Goal: Transaction & Acquisition: Subscribe to service/newsletter

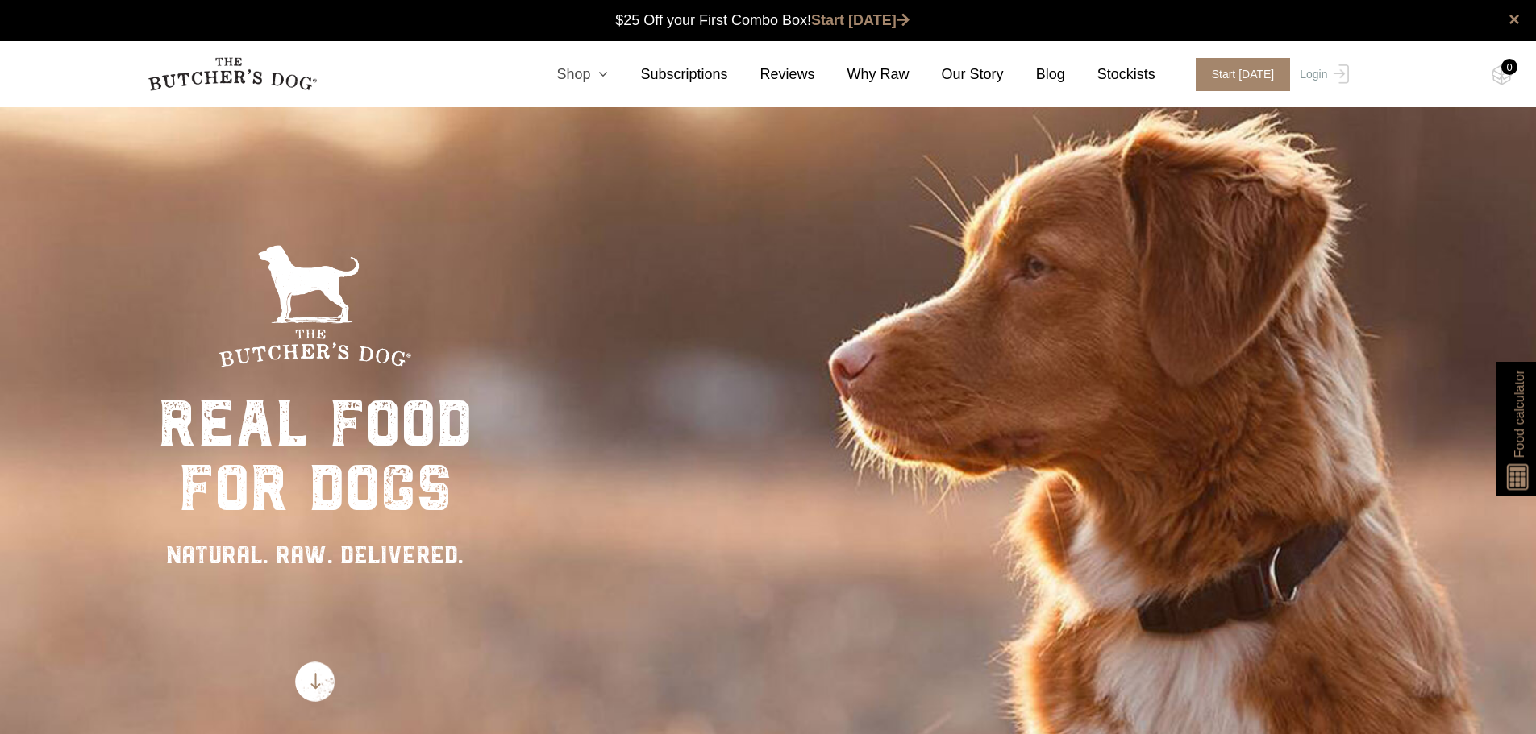
click at [601, 77] on link "Shop" at bounding box center [566, 75] width 84 height 22
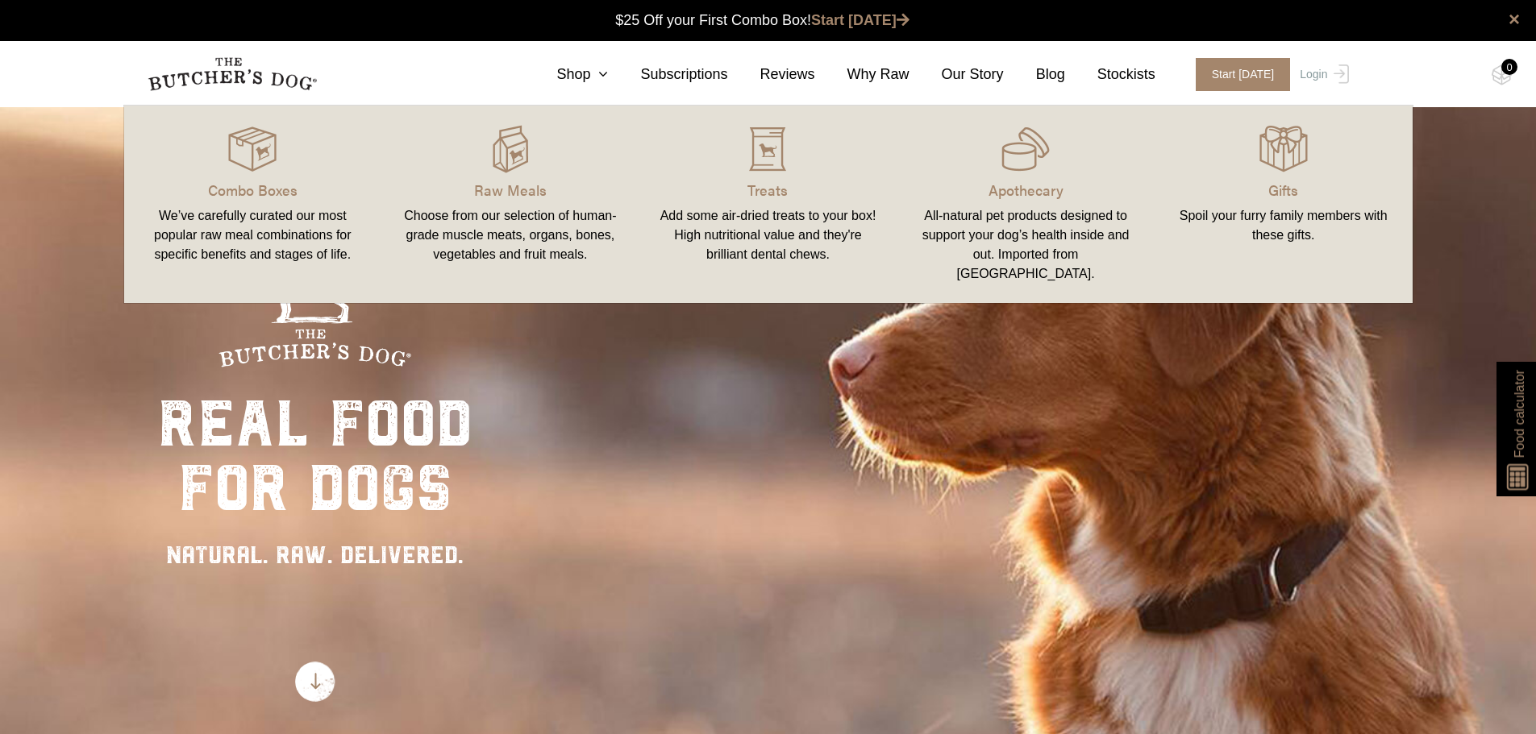
click at [1025, 236] on div "All-natural pet products designed to support your dog’s health inside and out. …" at bounding box center [1025, 244] width 219 height 77
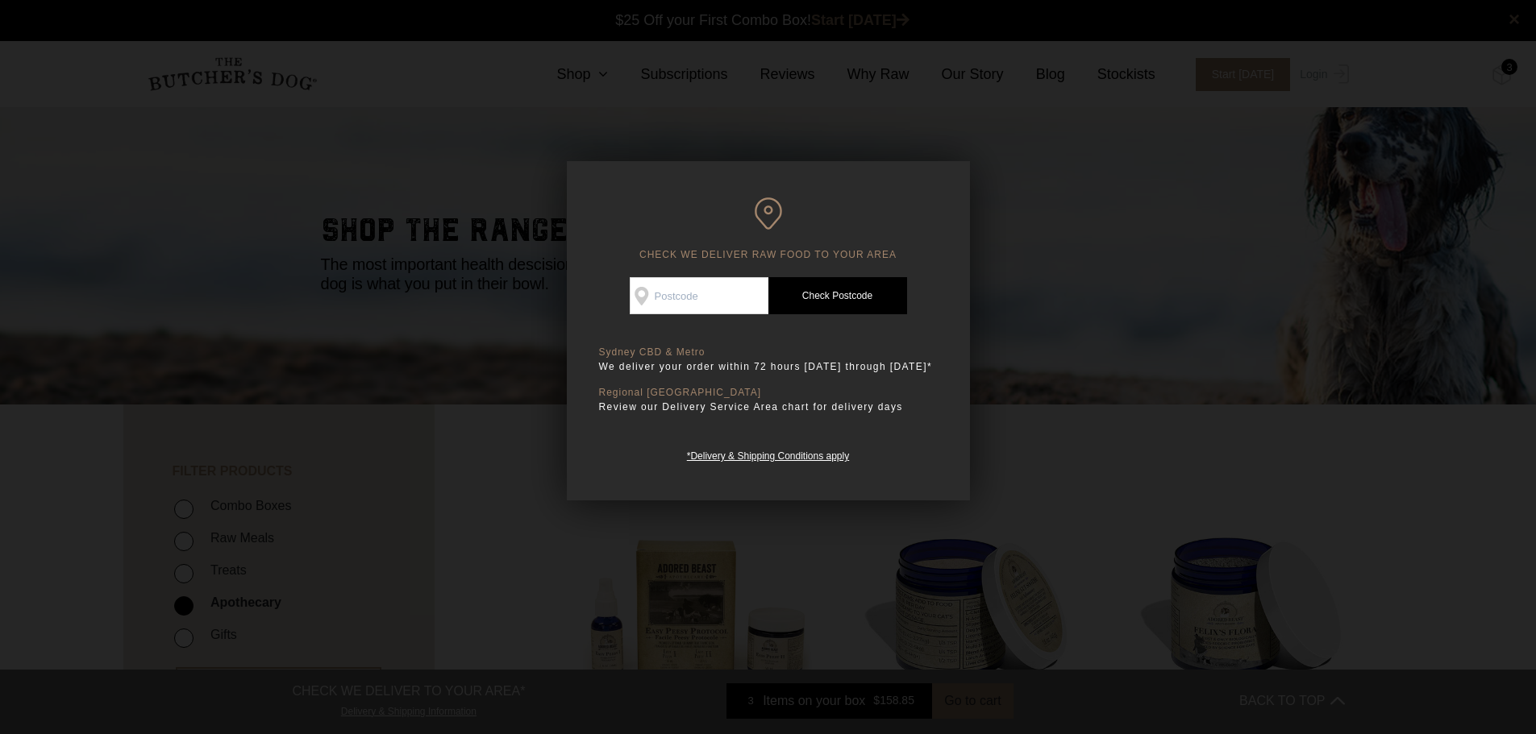
click at [698, 287] on input "Check Availability At" at bounding box center [699, 295] width 139 height 37
type input "2533"
click at [837, 299] on link "Check Postcode" at bounding box center [837, 295] width 139 height 37
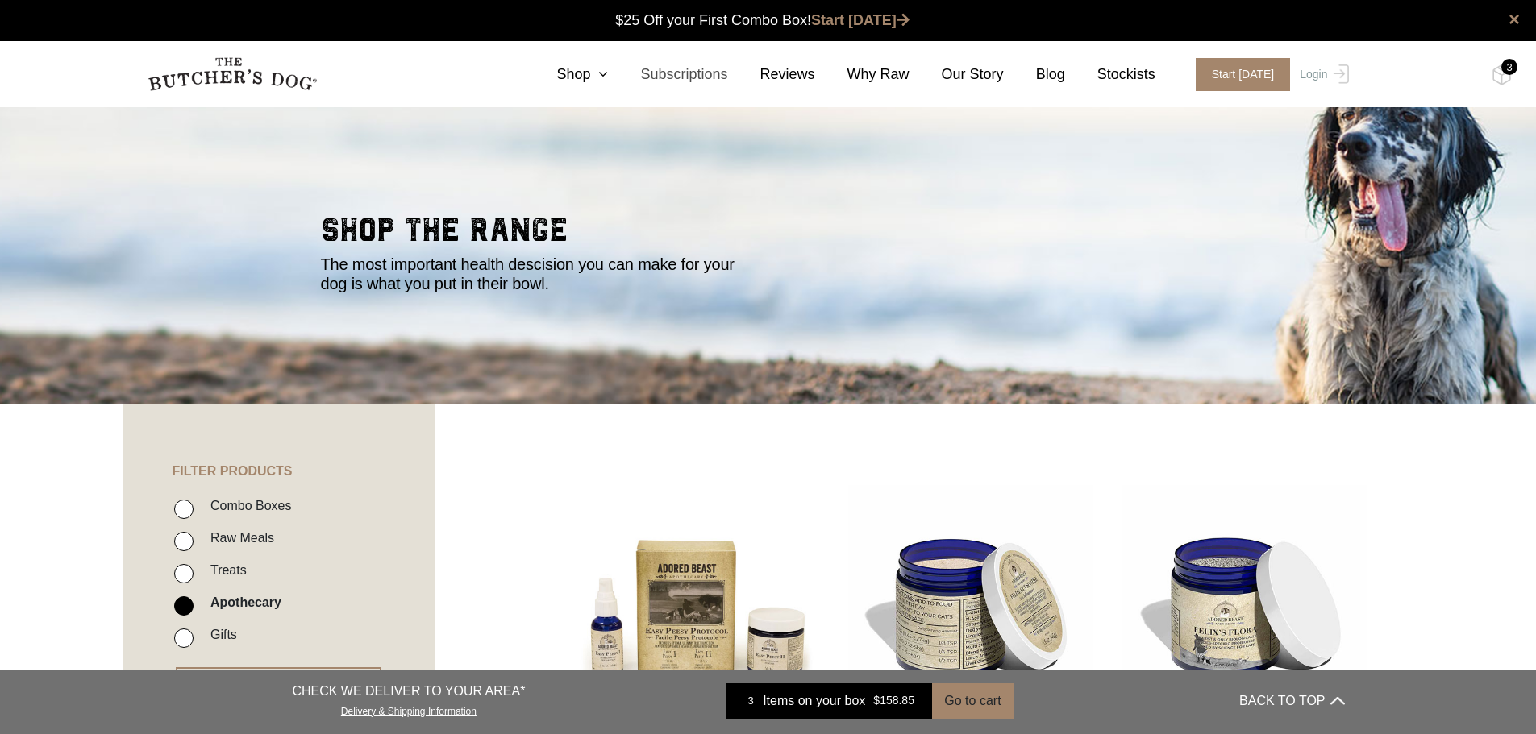
click at [695, 74] on link "Subscriptions" at bounding box center [667, 75] width 119 height 22
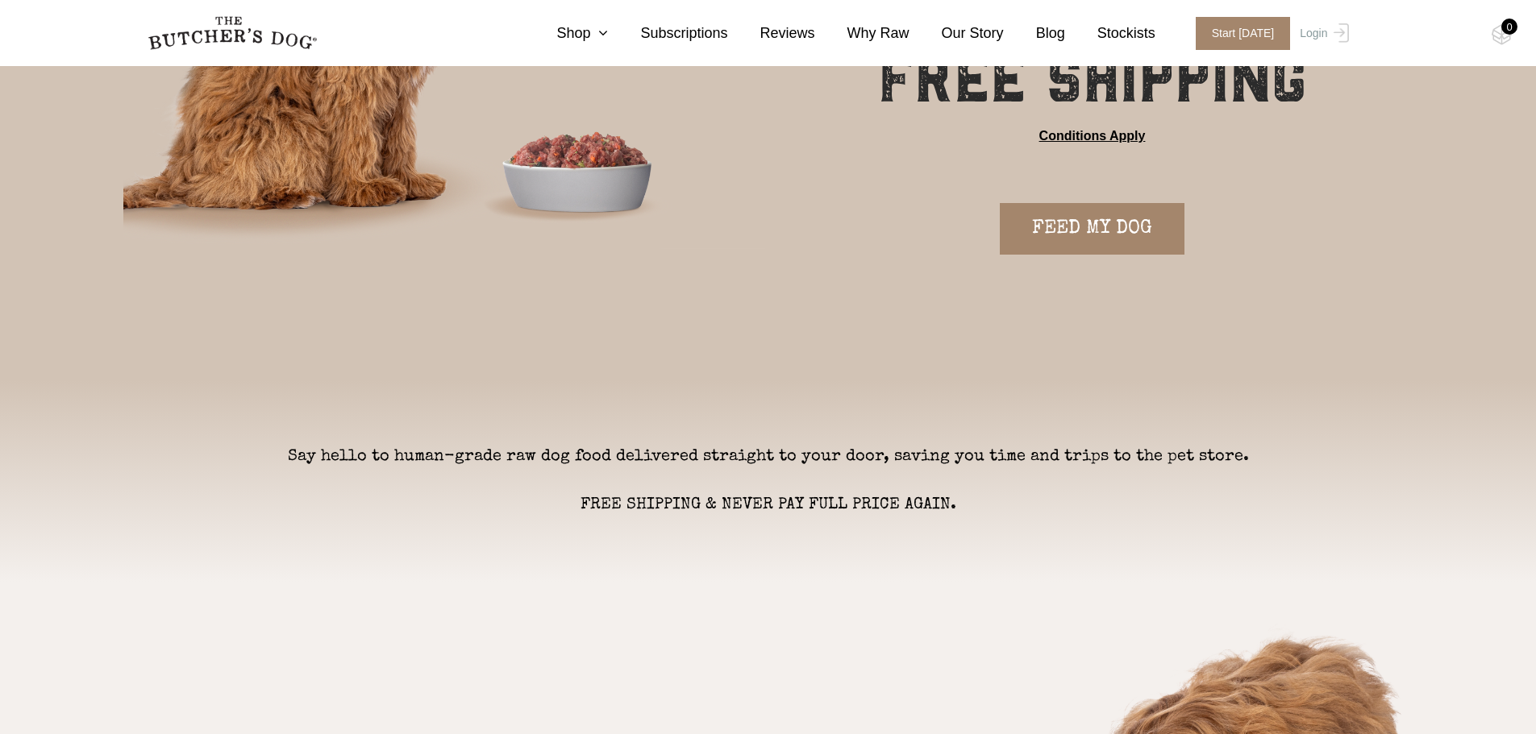
scroll to position [320, 0]
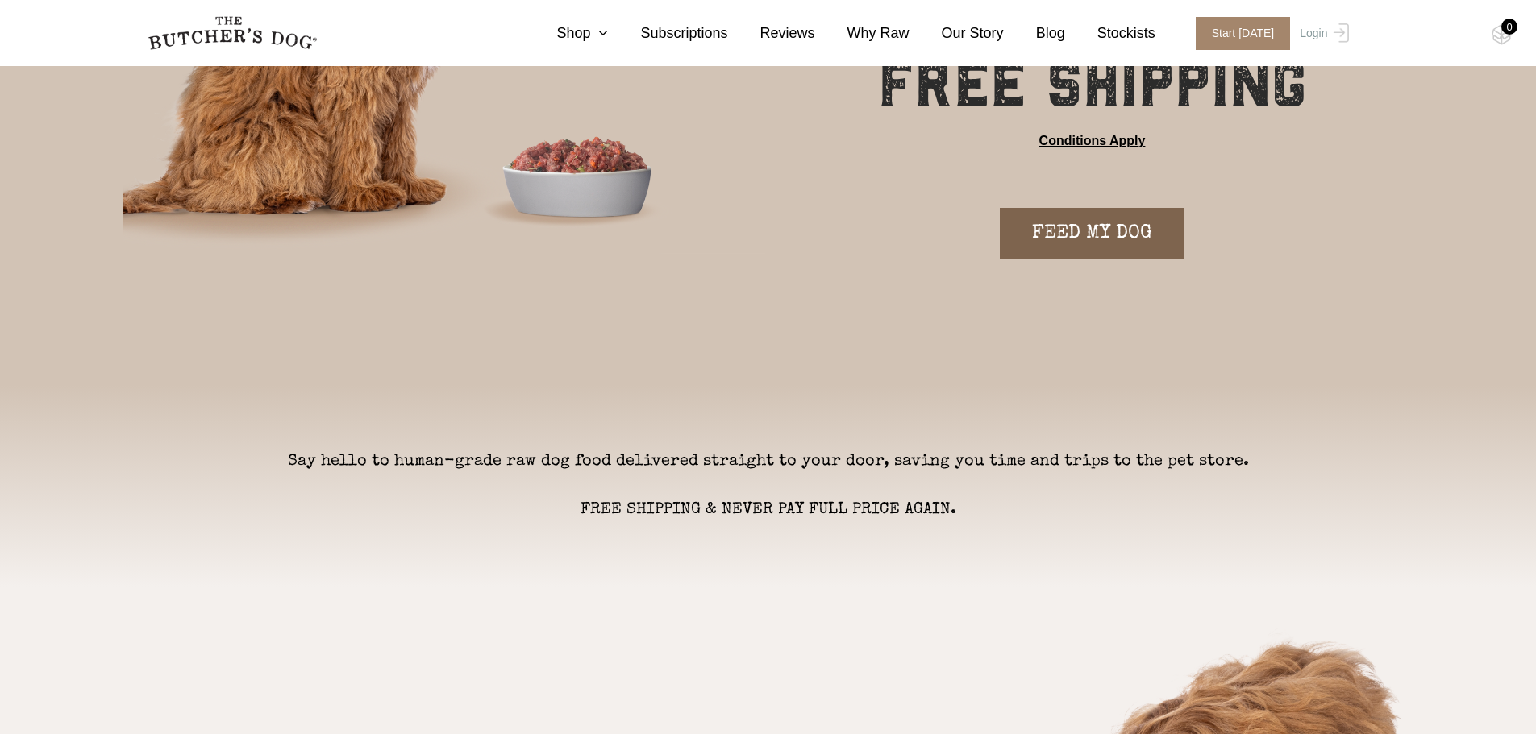
click at [1105, 226] on link "FEED MY DOG" at bounding box center [1092, 234] width 185 height 52
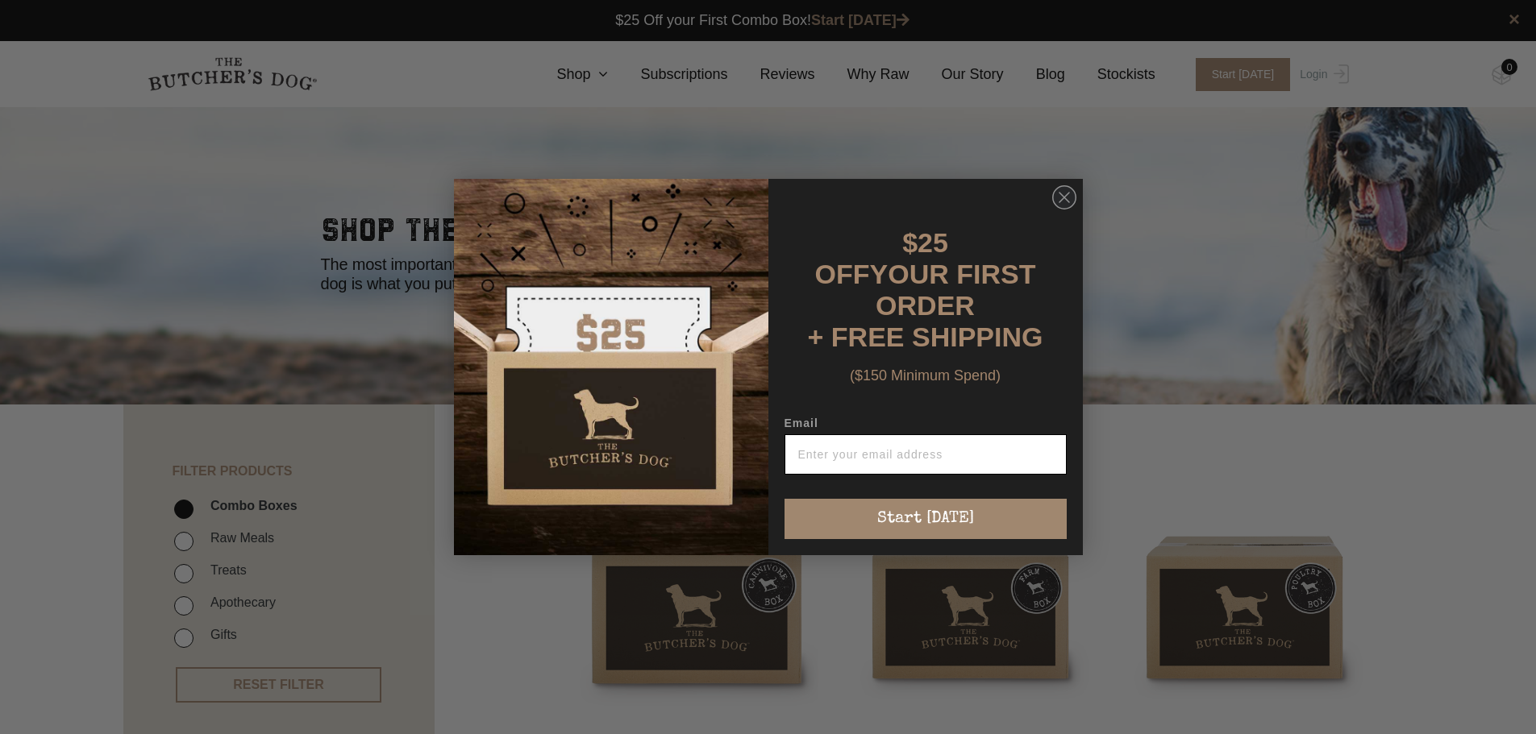
click at [864, 454] on input "Email" at bounding box center [925, 455] width 282 height 40
type input "kwyers@bigpond.net.au"
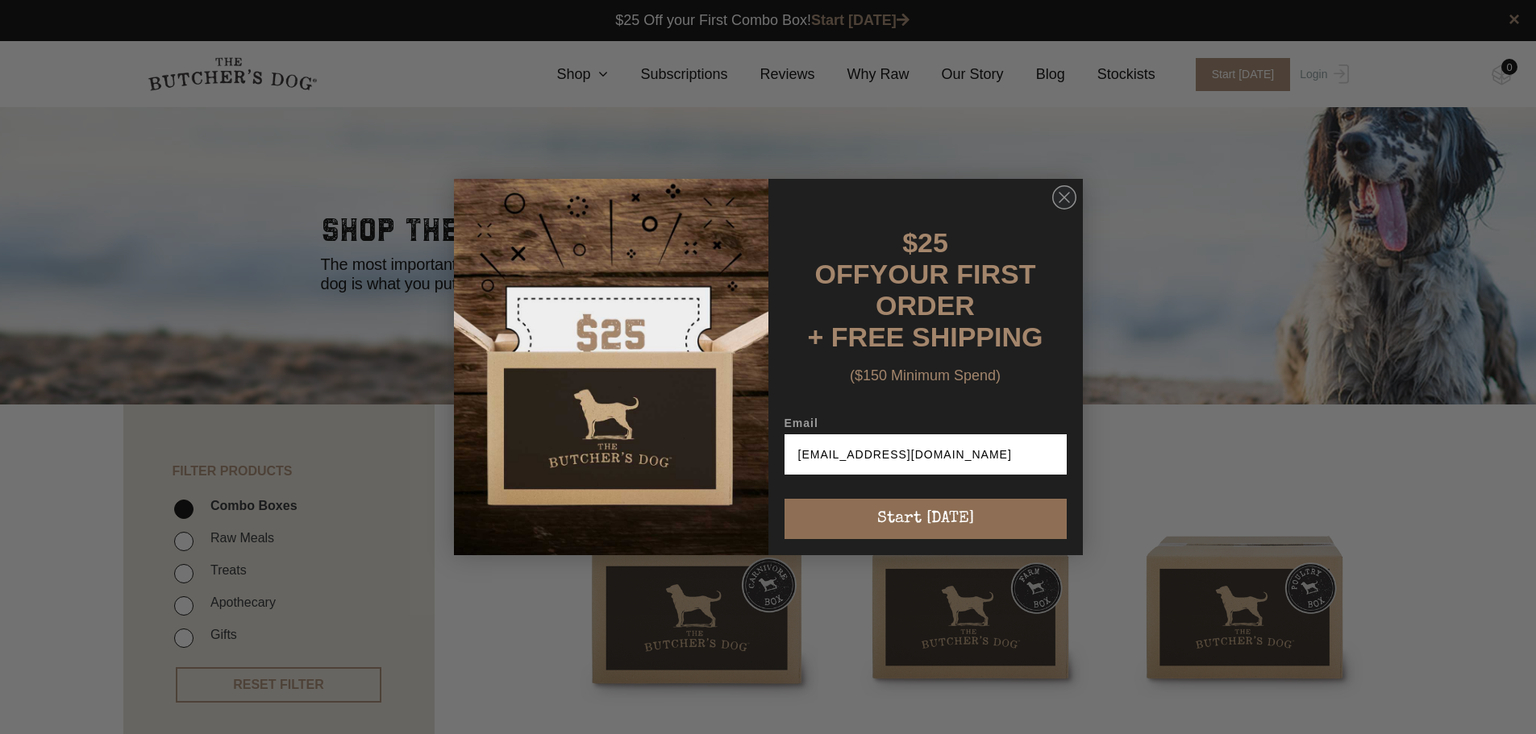
click at [913, 514] on button "Start [DATE]" at bounding box center [925, 519] width 282 height 40
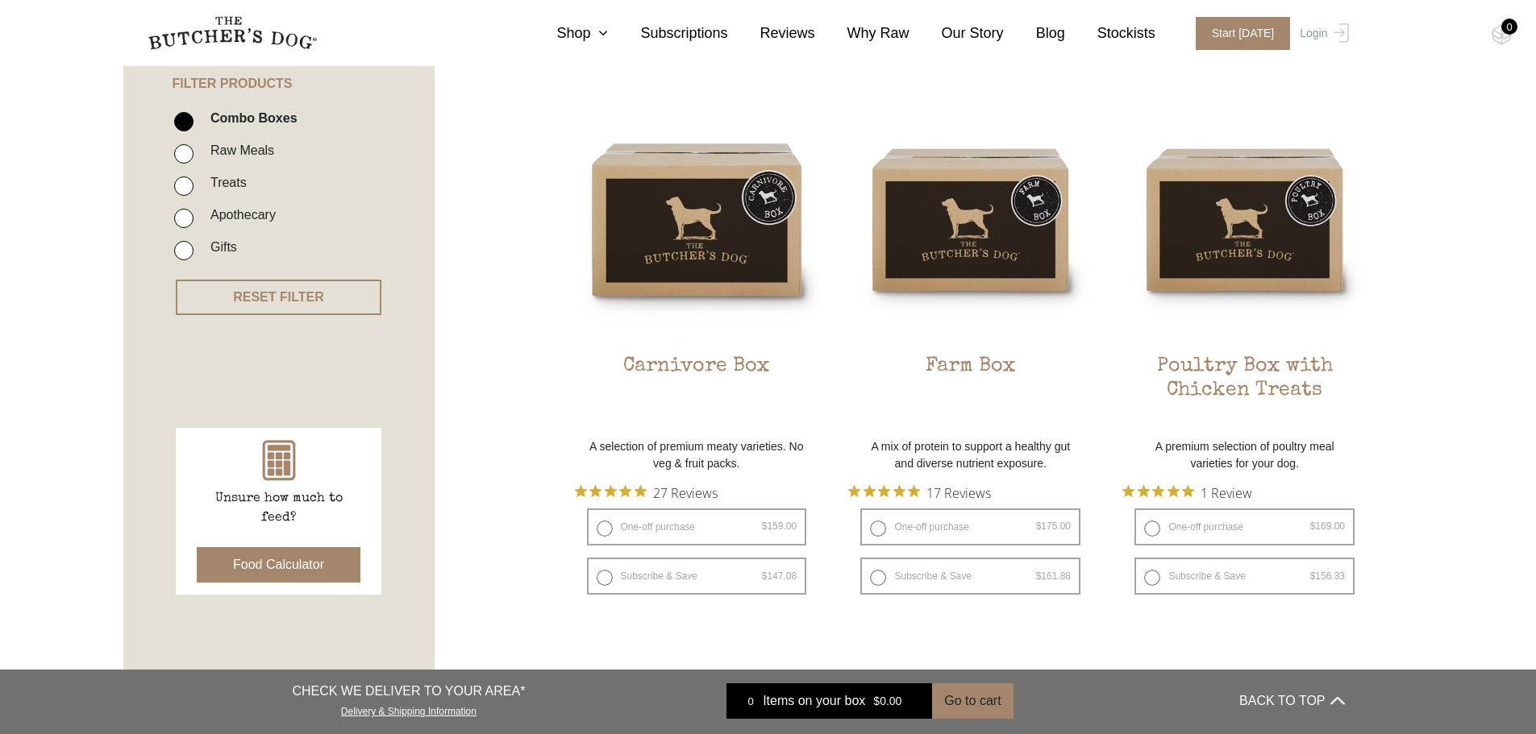
scroll to position [381, 0]
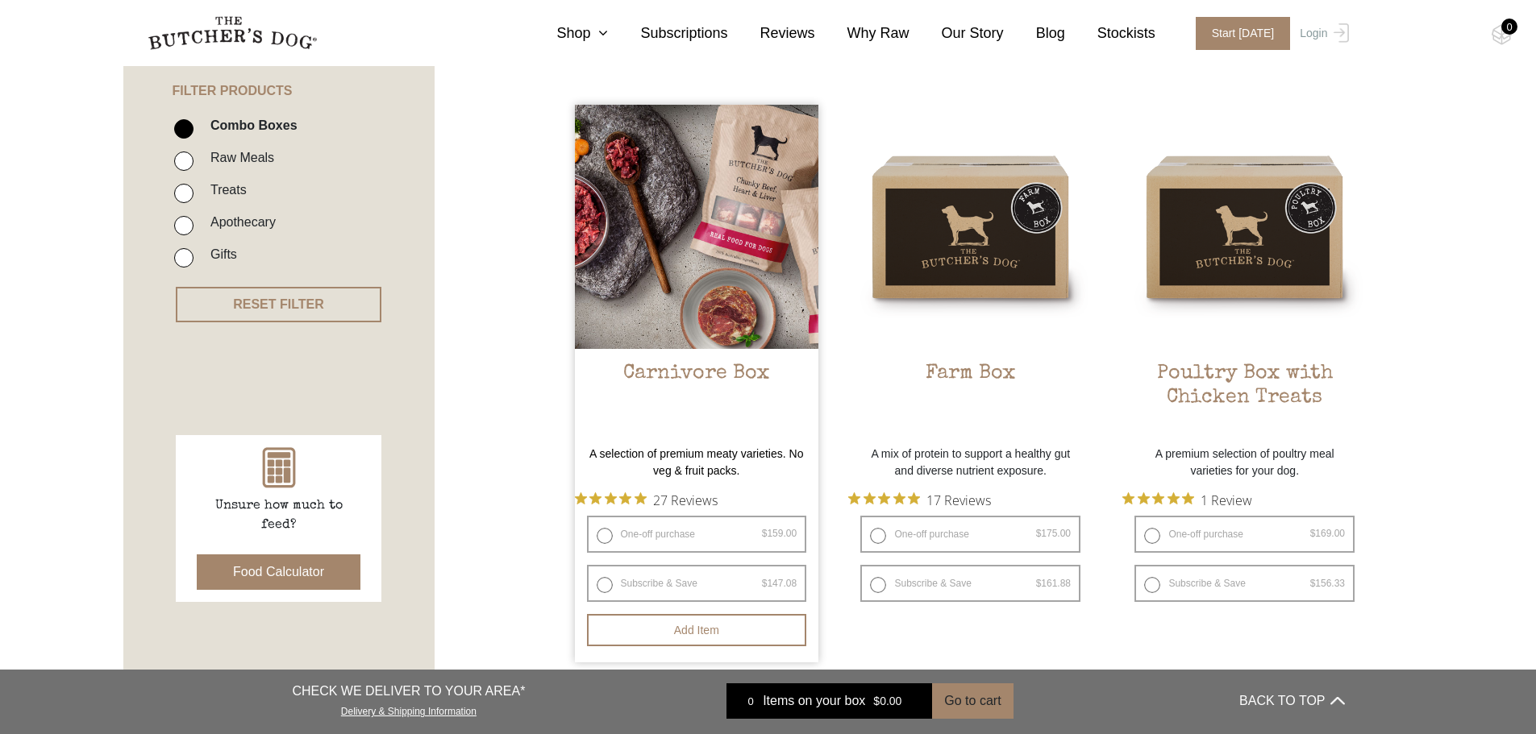
click at [712, 240] on img at bounding box center [697, 227] width 244 height 244
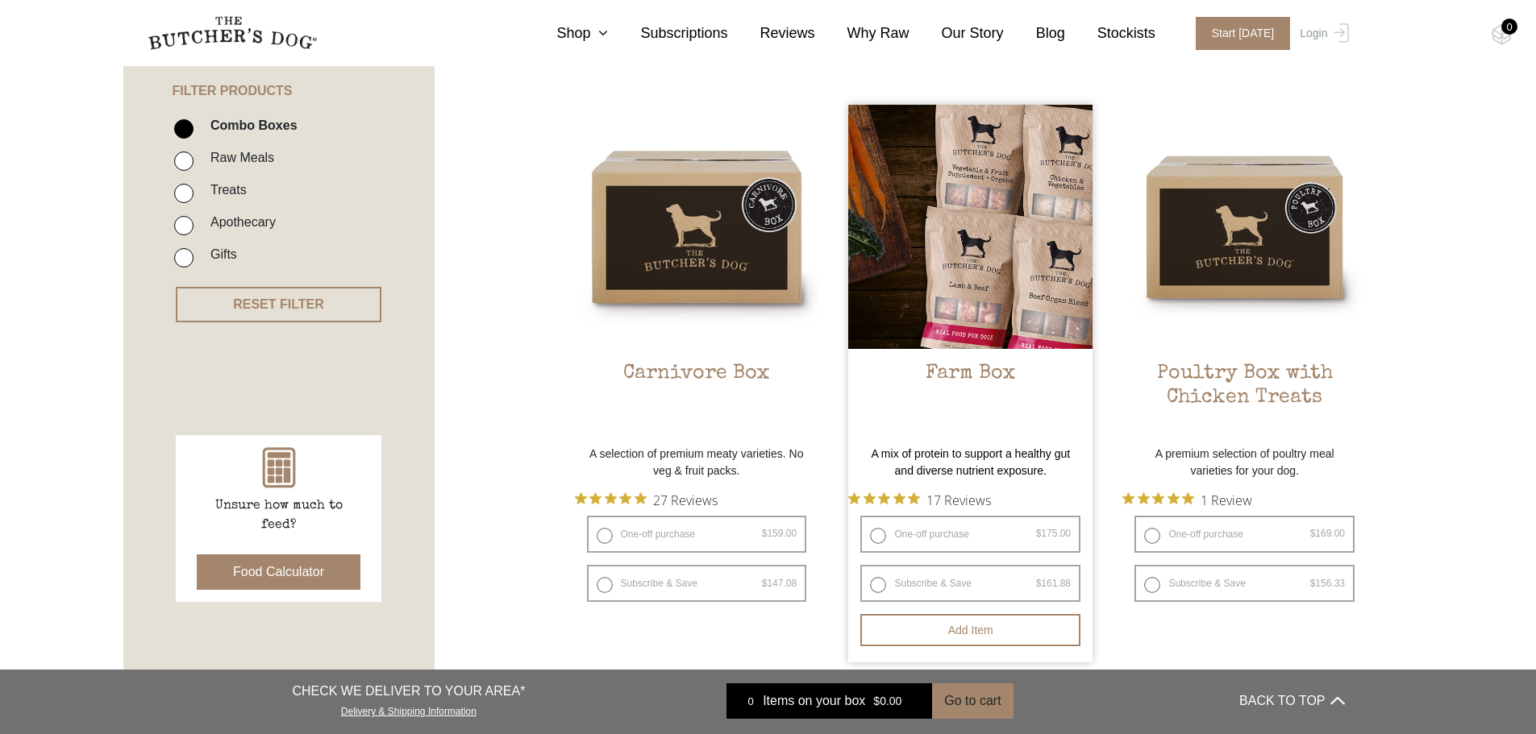
click at [982, 199] on img at bounding box center [970, 227] width 244 height 244
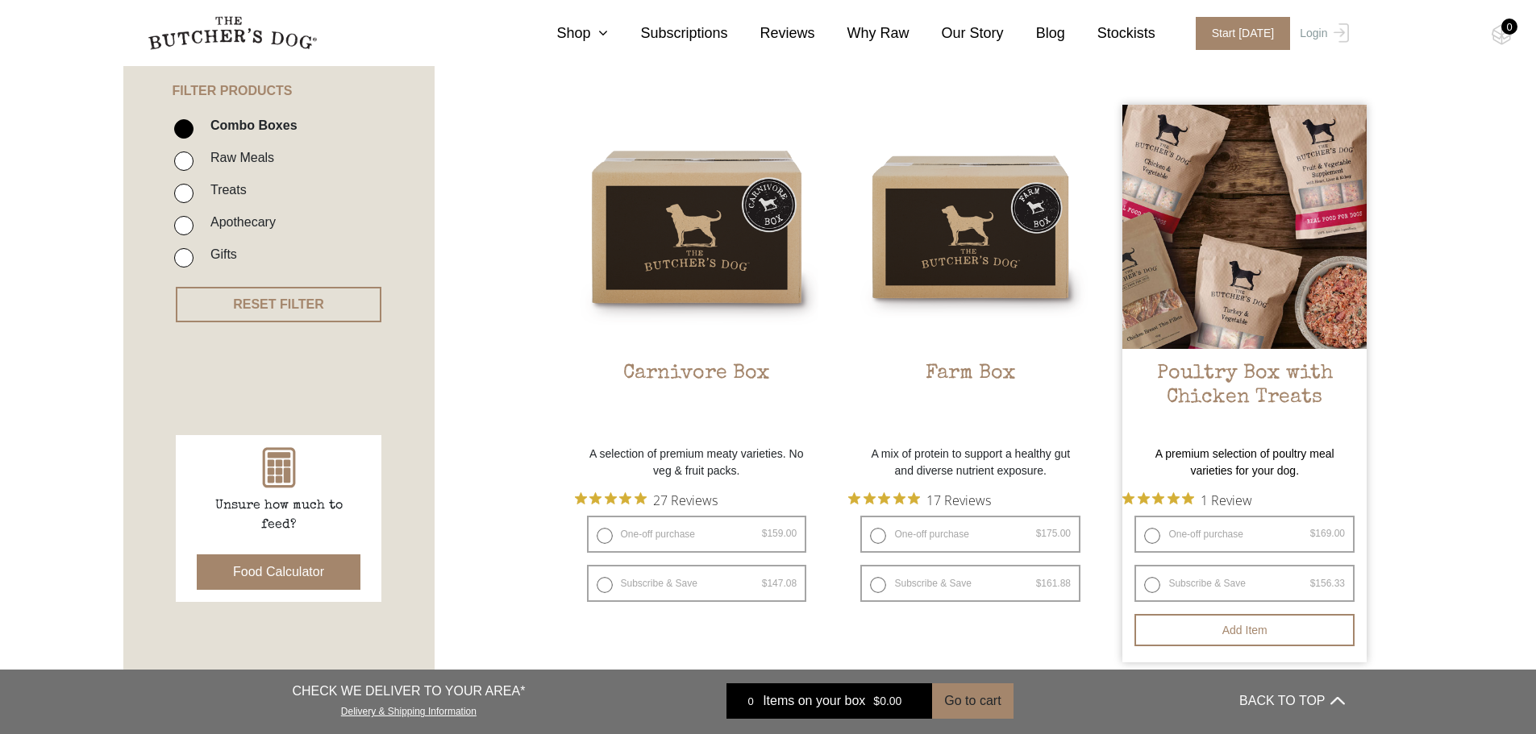
click at [1253, 228] on img at bounding box center [1244, 227] width 244 height 244
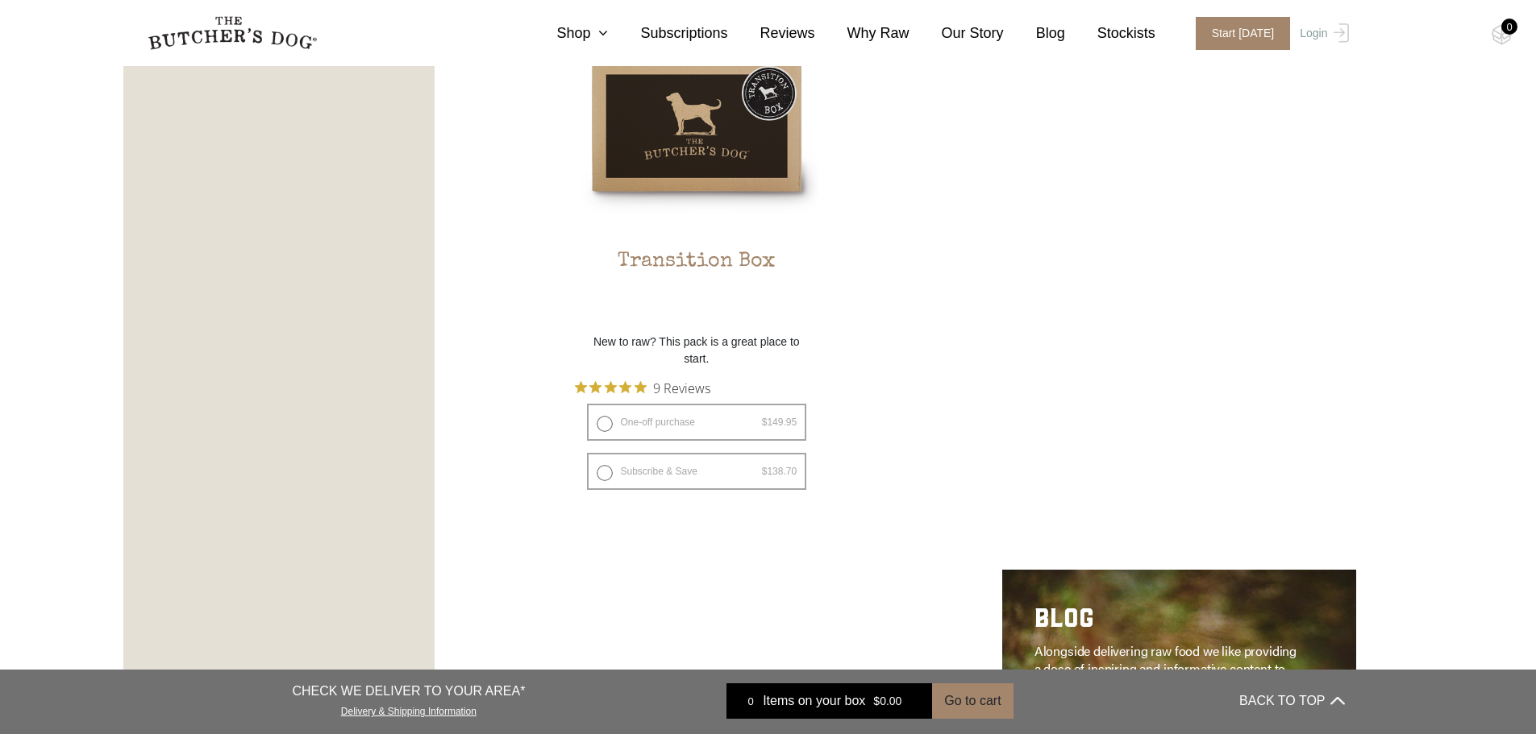
scroll to position [1616, 0]
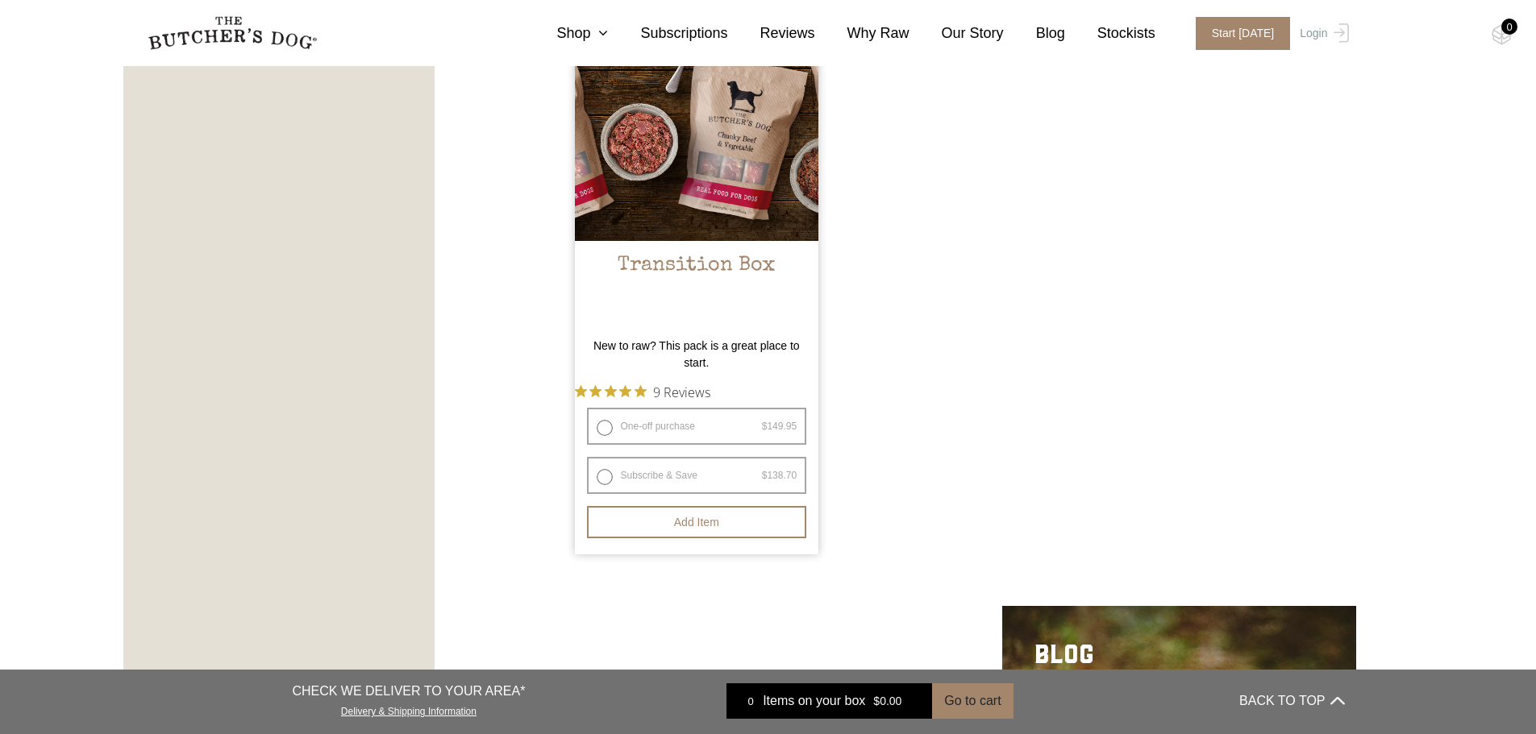
click at [764, 185] on img at bounding box center [697, 120] width 244 height 244
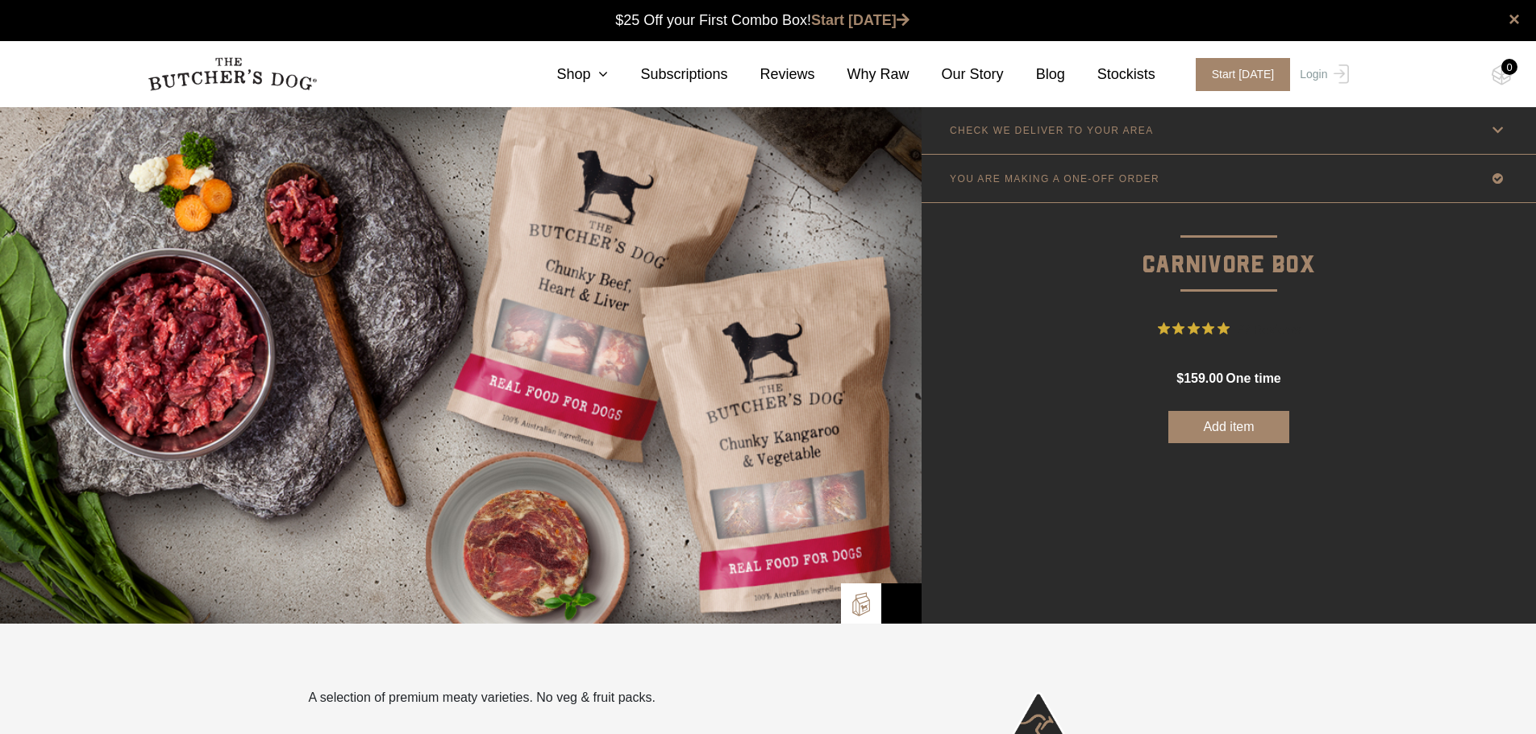
click at [712, 240] on img at bounding box center [461, 365] width 922 height 518
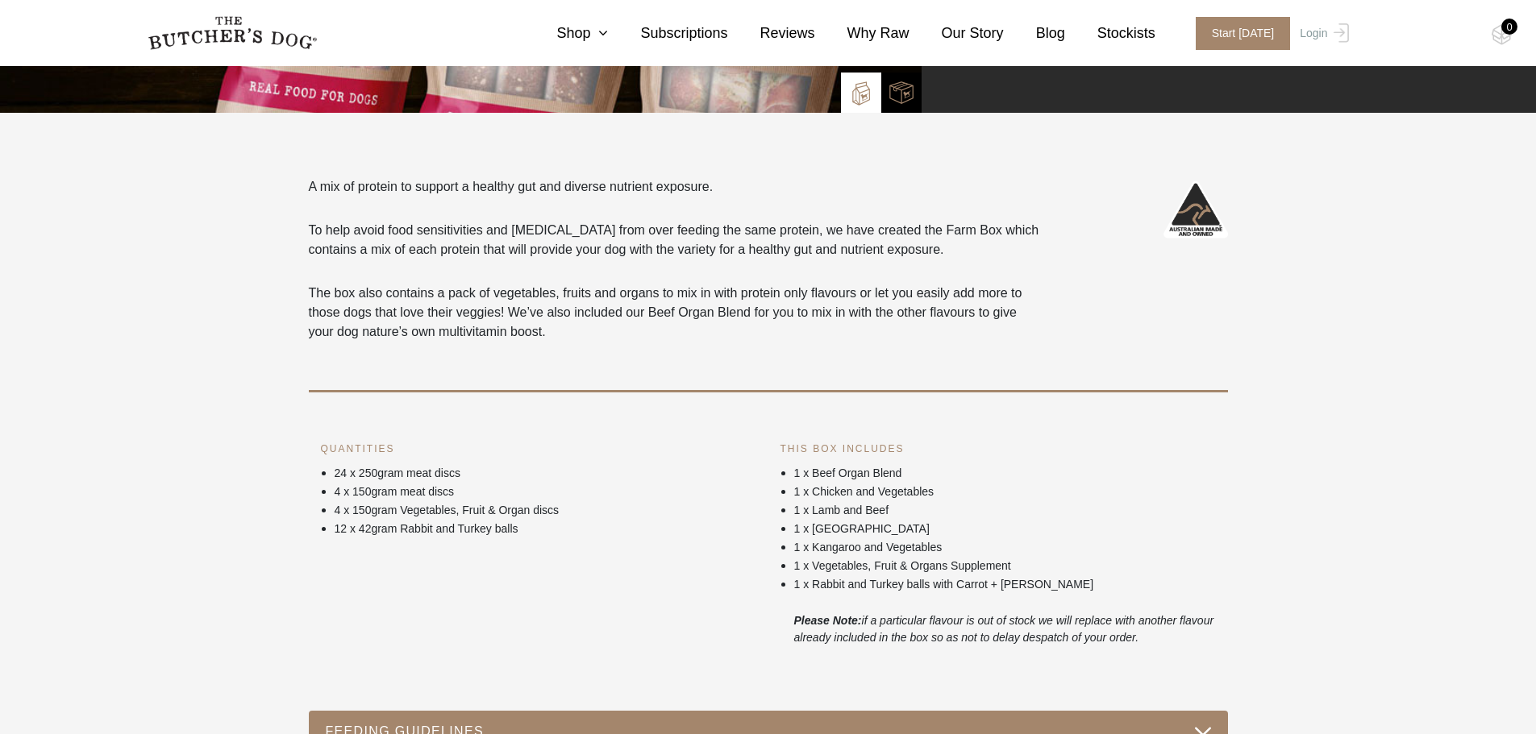
scroll to position [517, 0]
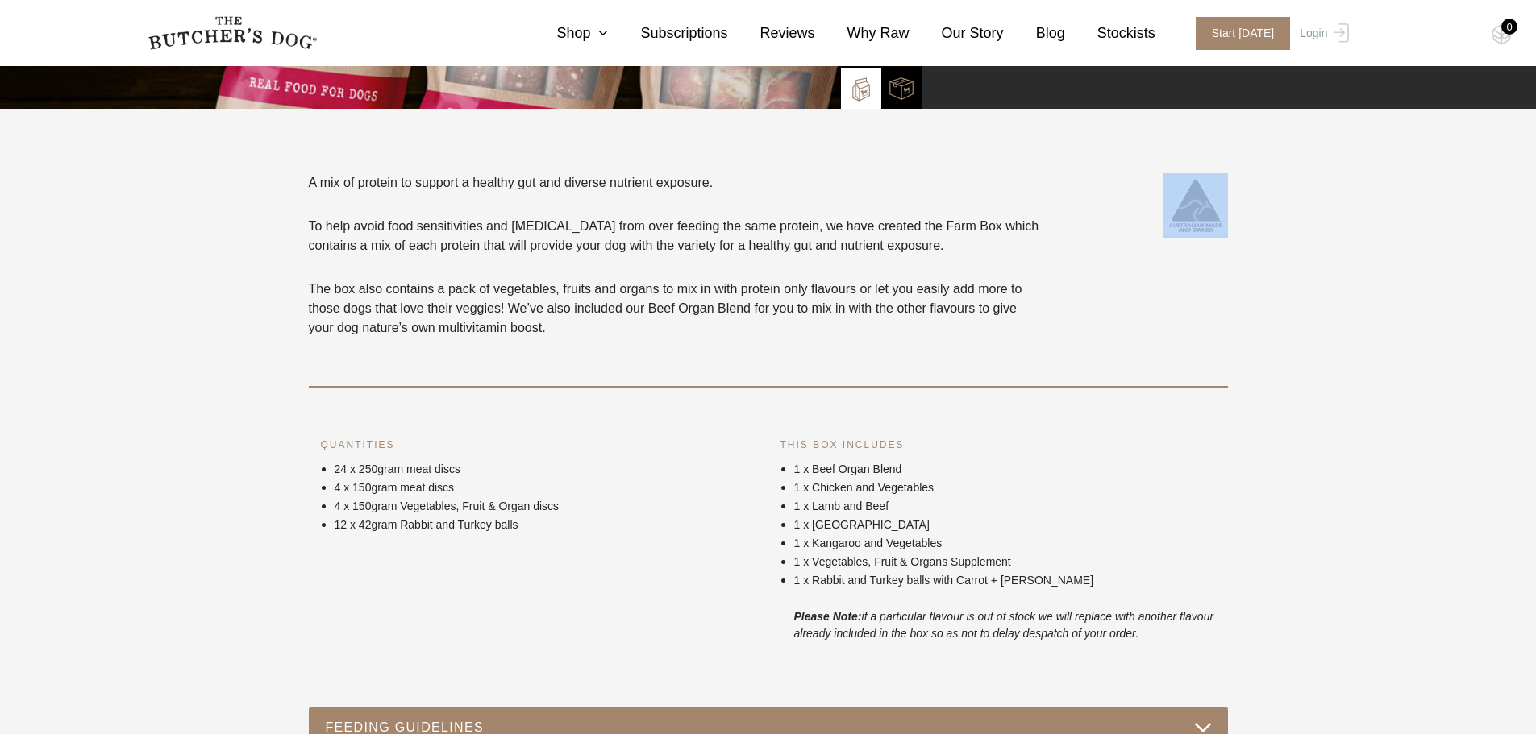
drag, startPoint x: 1535, startPoint y: 154, endPoint x: 1540, endPoint y: 233, distance: 79.2
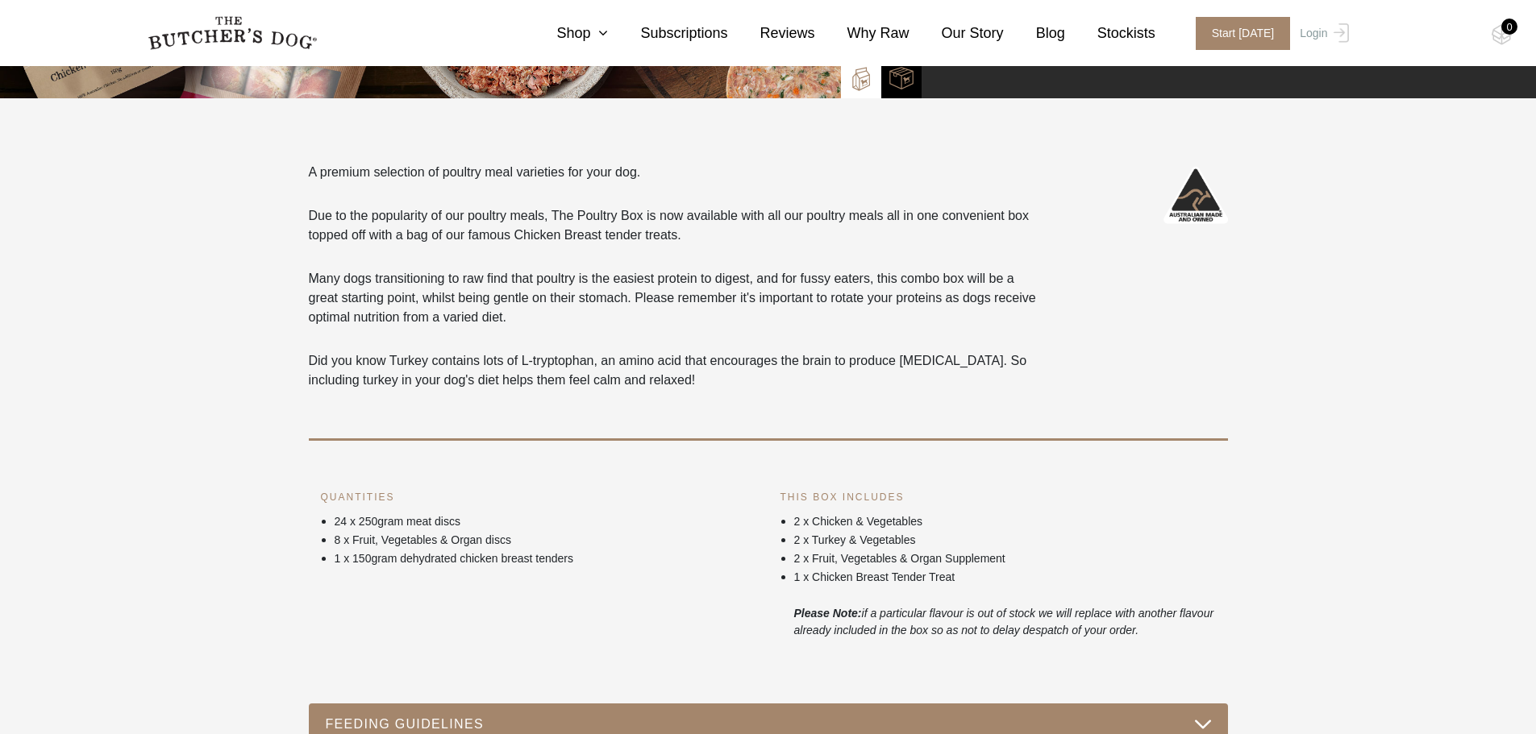
scroll to position [533, 0]
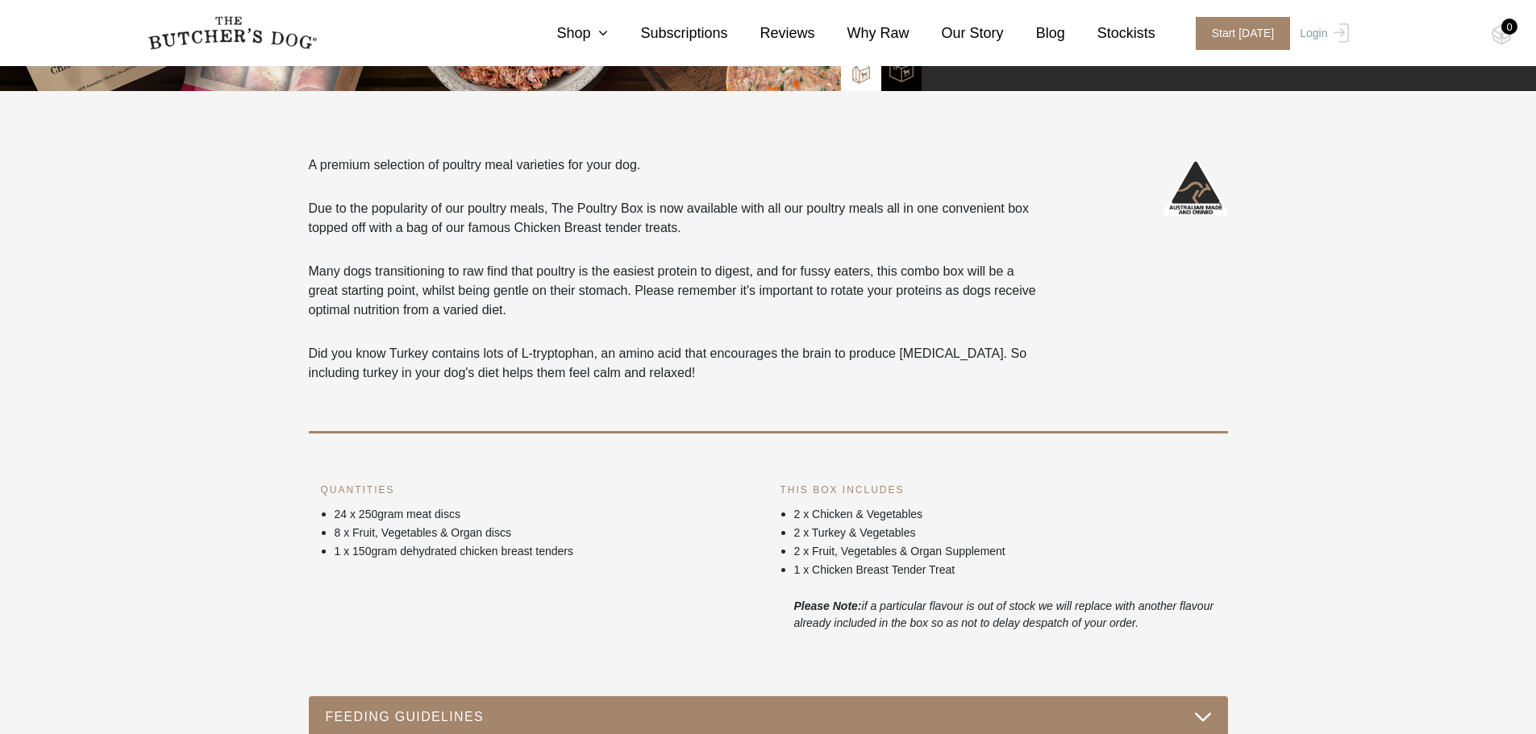
drag, startPoint x: 1535, startPoint y: 264, endPoint x: 1534, endPoint y: 315, distance: 51.6
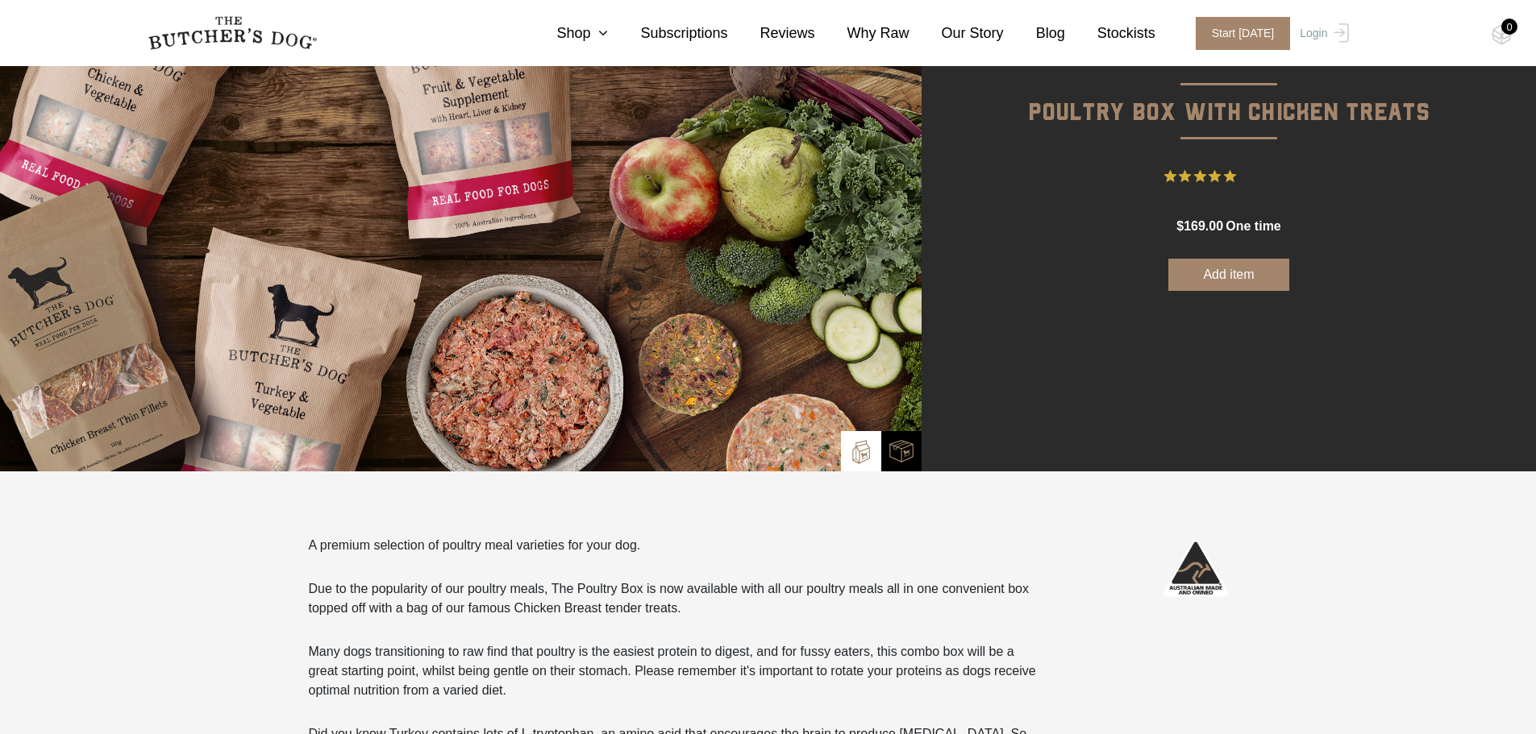
scroll to position [124, 0]
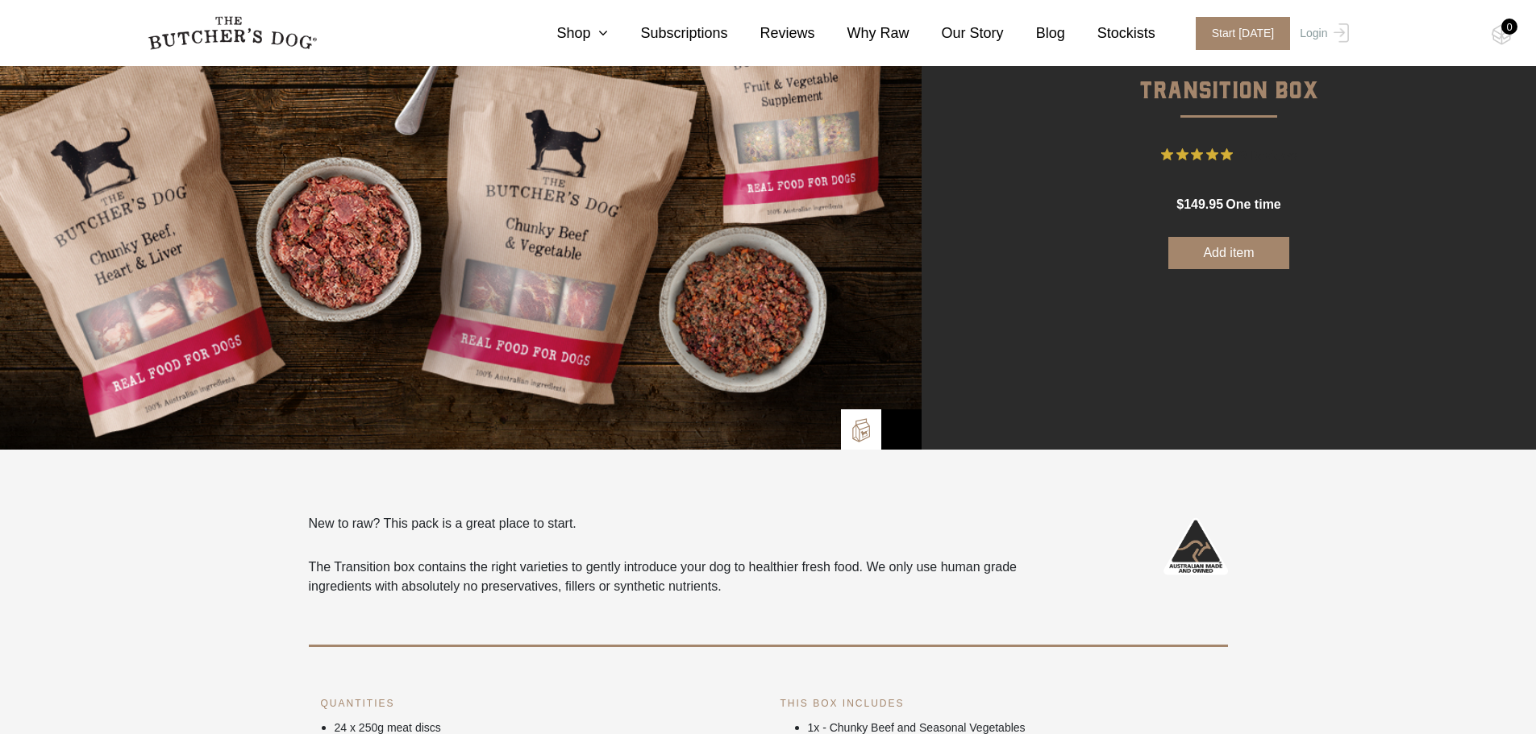
scroll to position [179, 0]
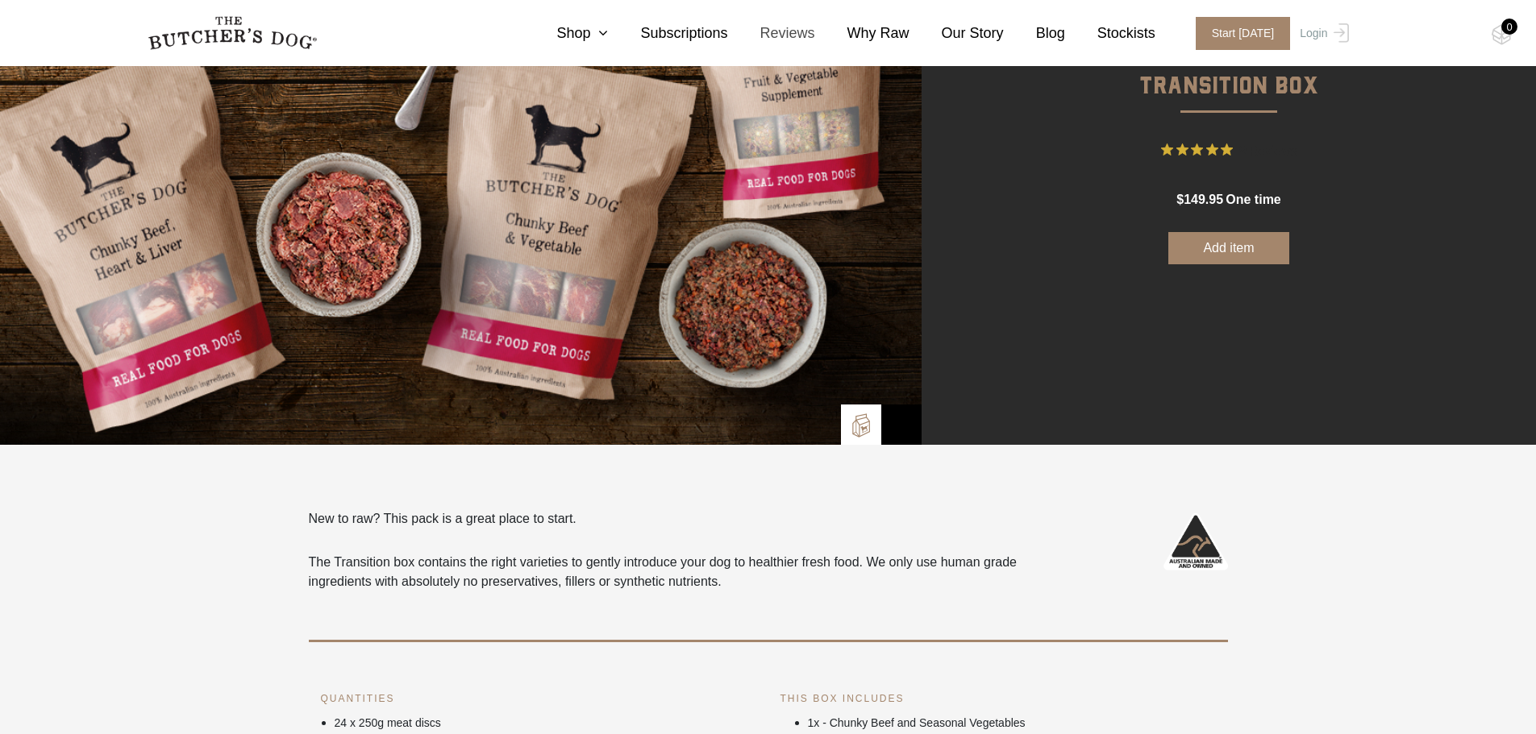
click at [797, 35] on link "Reviews" at bounding box center [771, 34] width 87 height 22
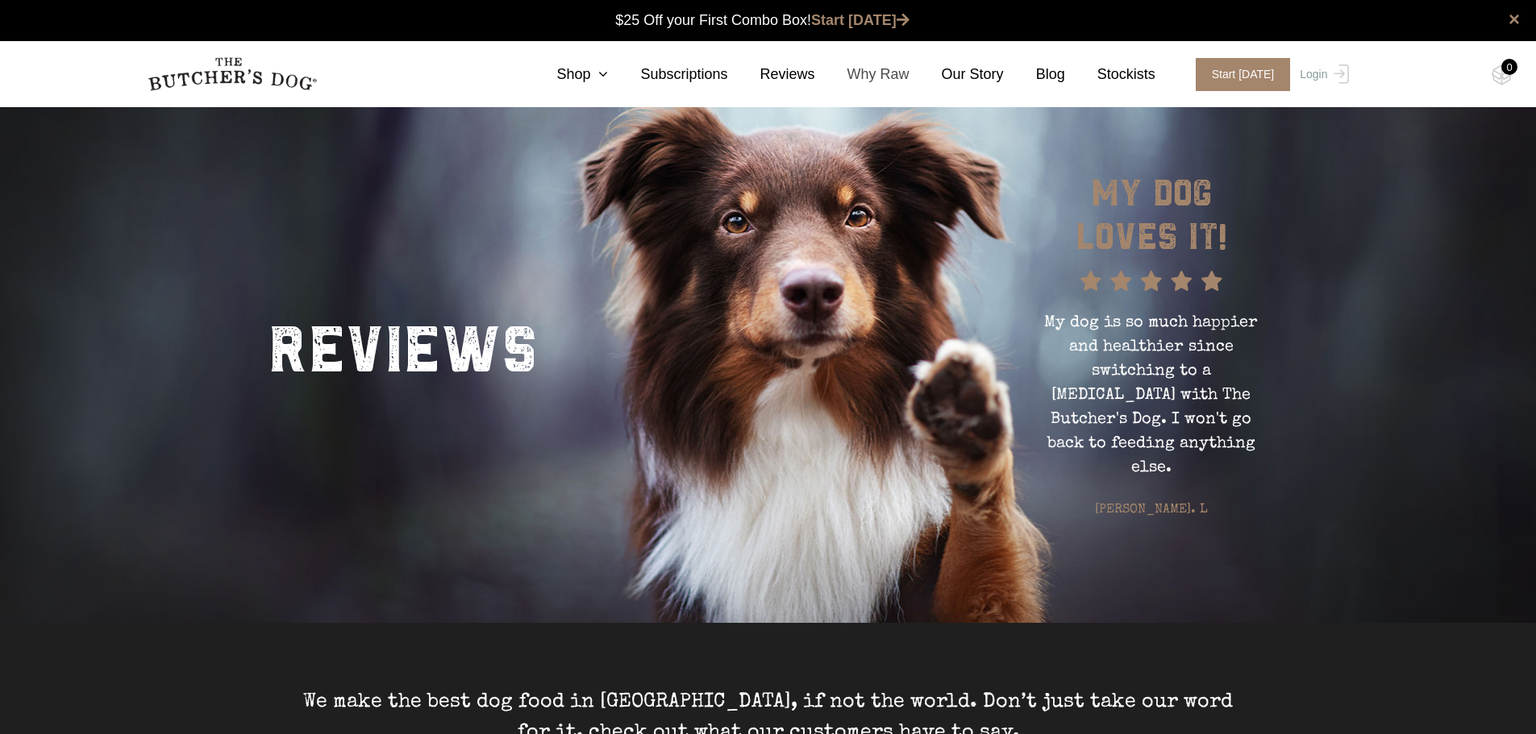
click at [880, 77] on link "Why Raw" at bounding box center [862, 75] width 94 height 22
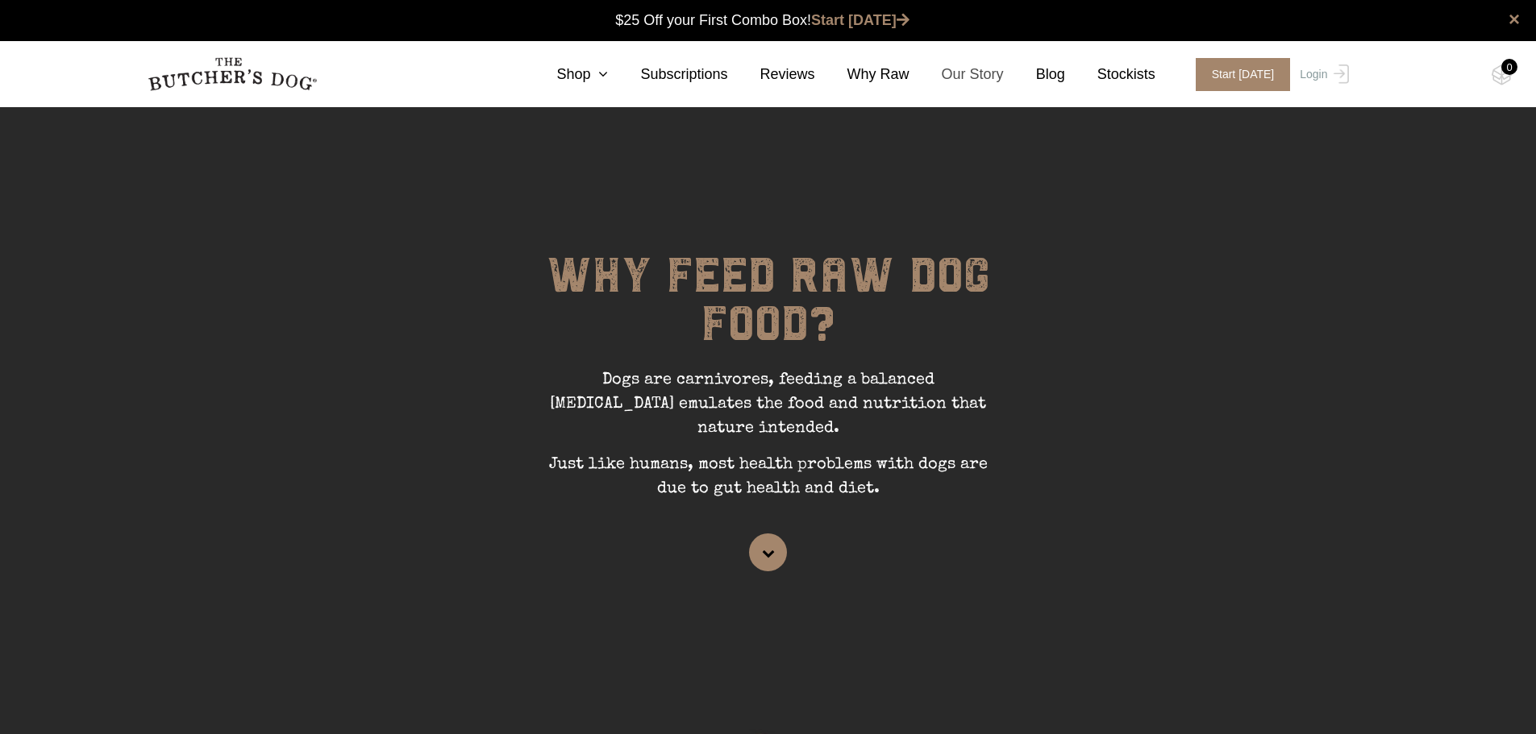
click at [988, 73] on link "Our Story" at bounding box center [956, 75] width 94 height 22
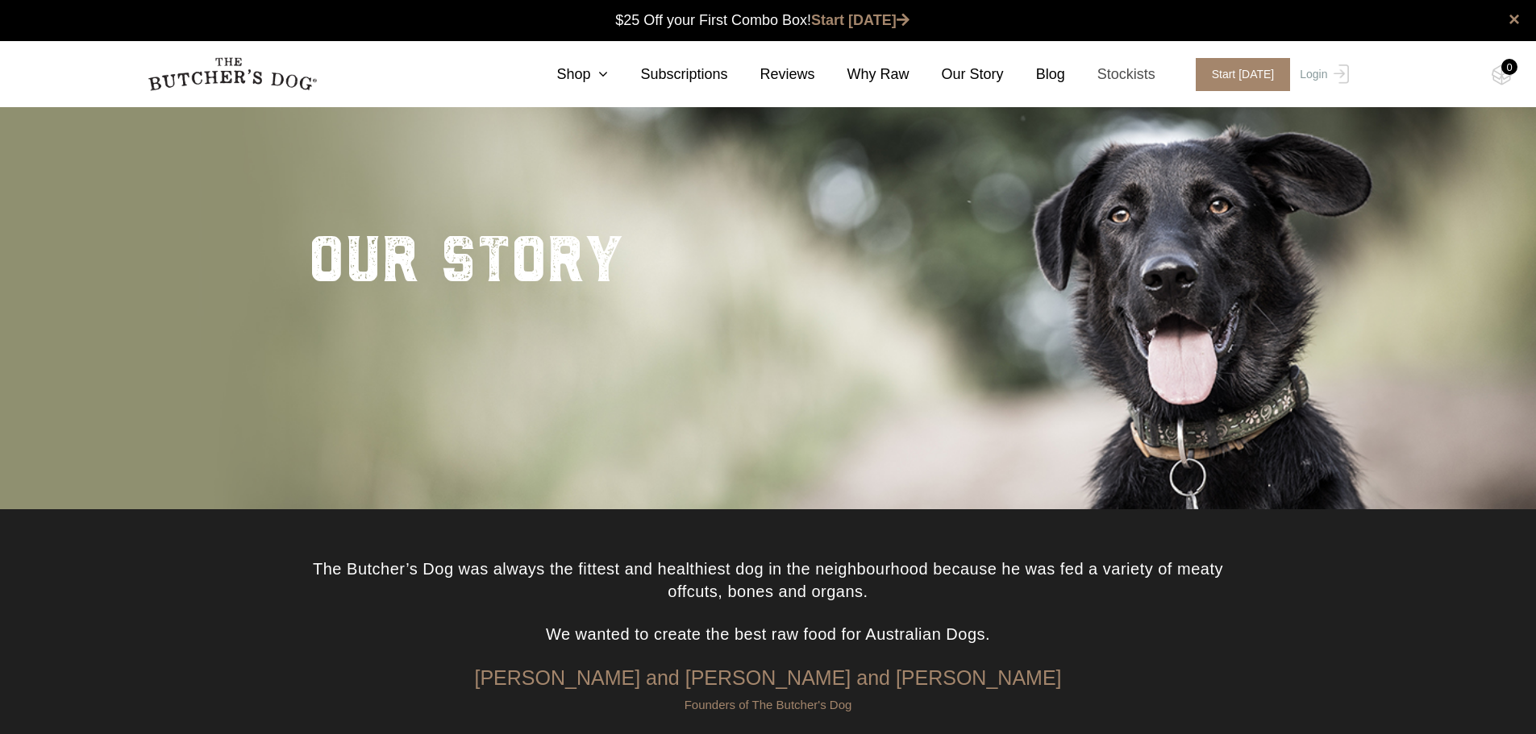
click at [1134, 71] on link "Stockists" at bounding box center [1110, 75] width 90 height 22
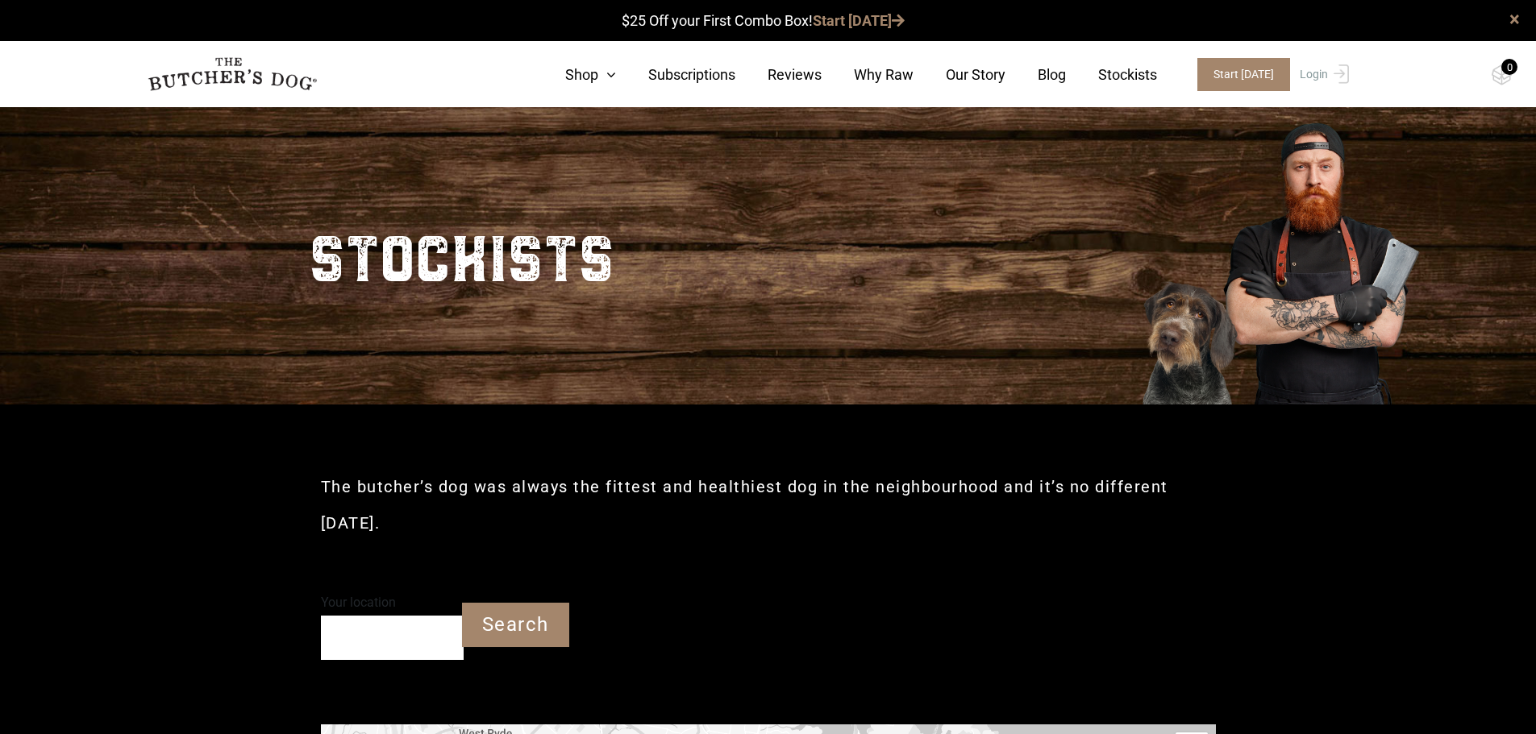
click at [412, 628] on input "Your location" at bounding box center [392, 638] width 143 height 44
click at [490, 639] on input "Search" at bounding box center [515, 625] width 107 height 44
click at [494, 625] on input "Search" at bounding box center [515, 625] width 107 height 44
type input "2747"
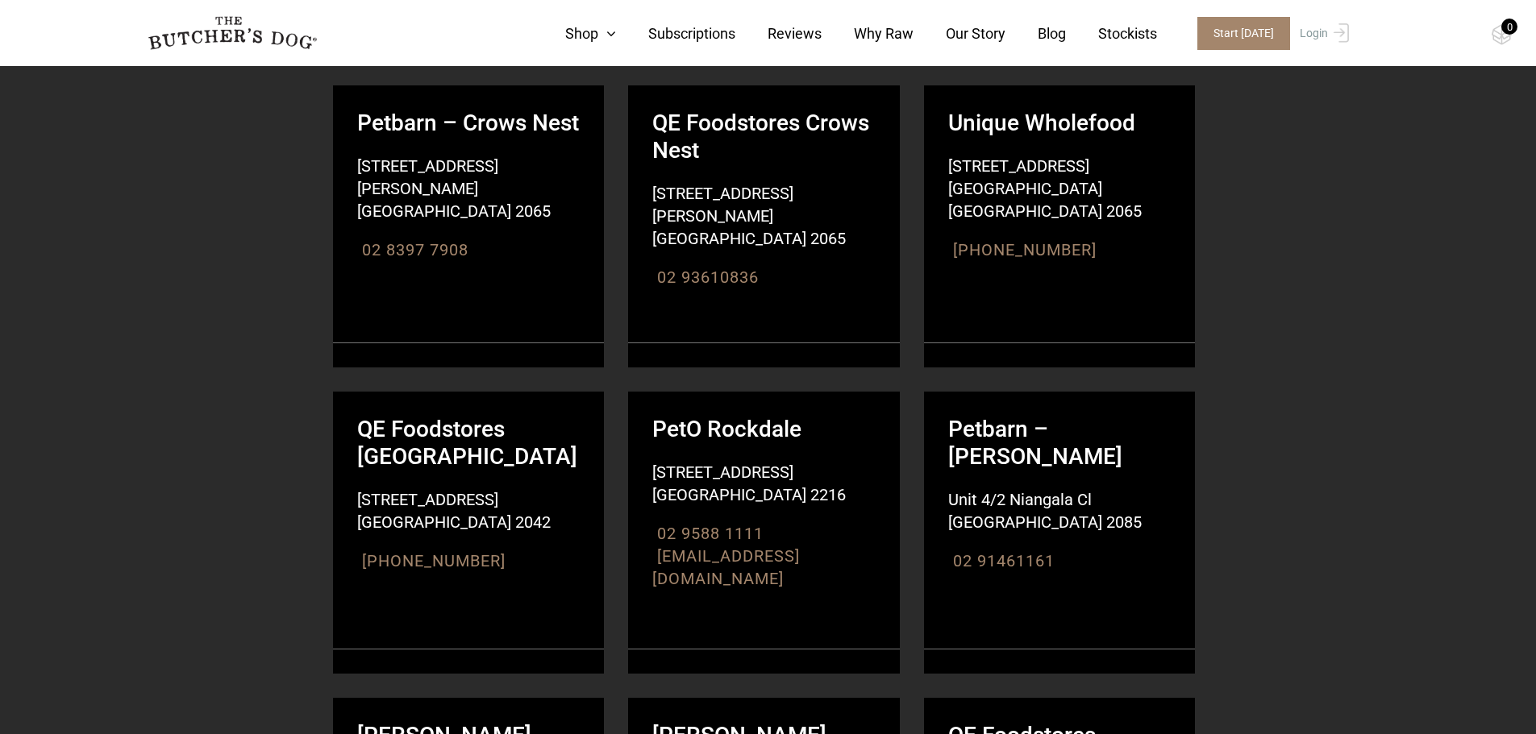
scroll to position [5239, 0]
